Goal: Information Seeking & Learning: Learn about a topic

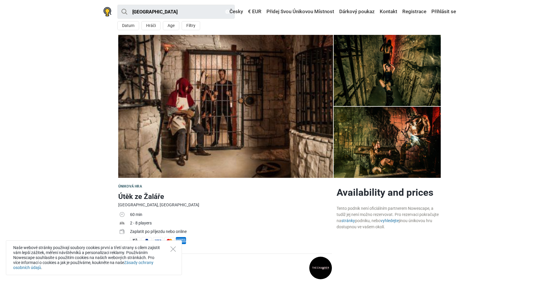
scroll to position [59, 0]
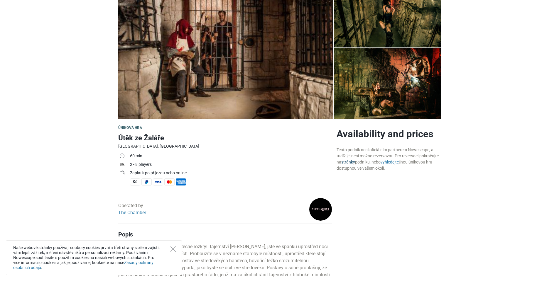
click at [348, 162] on link "stránky" at bounding box center [348, 162] width 14 height 5
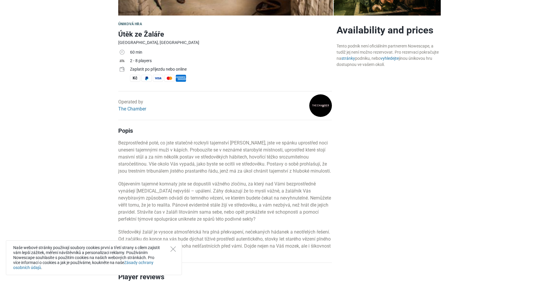
scroll to position [176, 0]
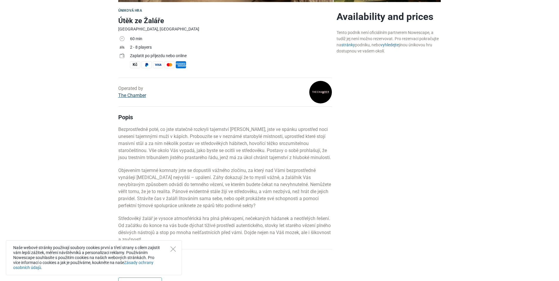
click at [134, 96] on link "The Chamber" at bounding box center [132, 96] width 28 height 6
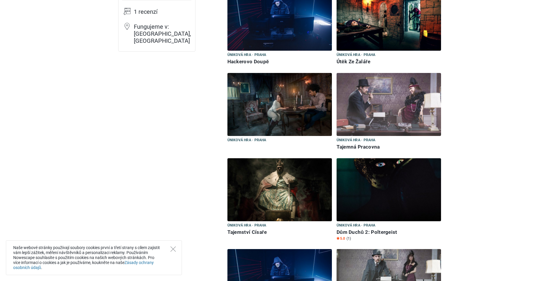
scroll to position [59, 0]
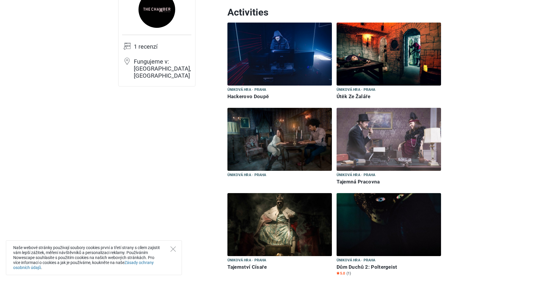
click at [355, 94] on h6 "Útěk Ze Žaláře" at bounding box center [389, 97] width 104 height 6
